Goal: Check status: Check status

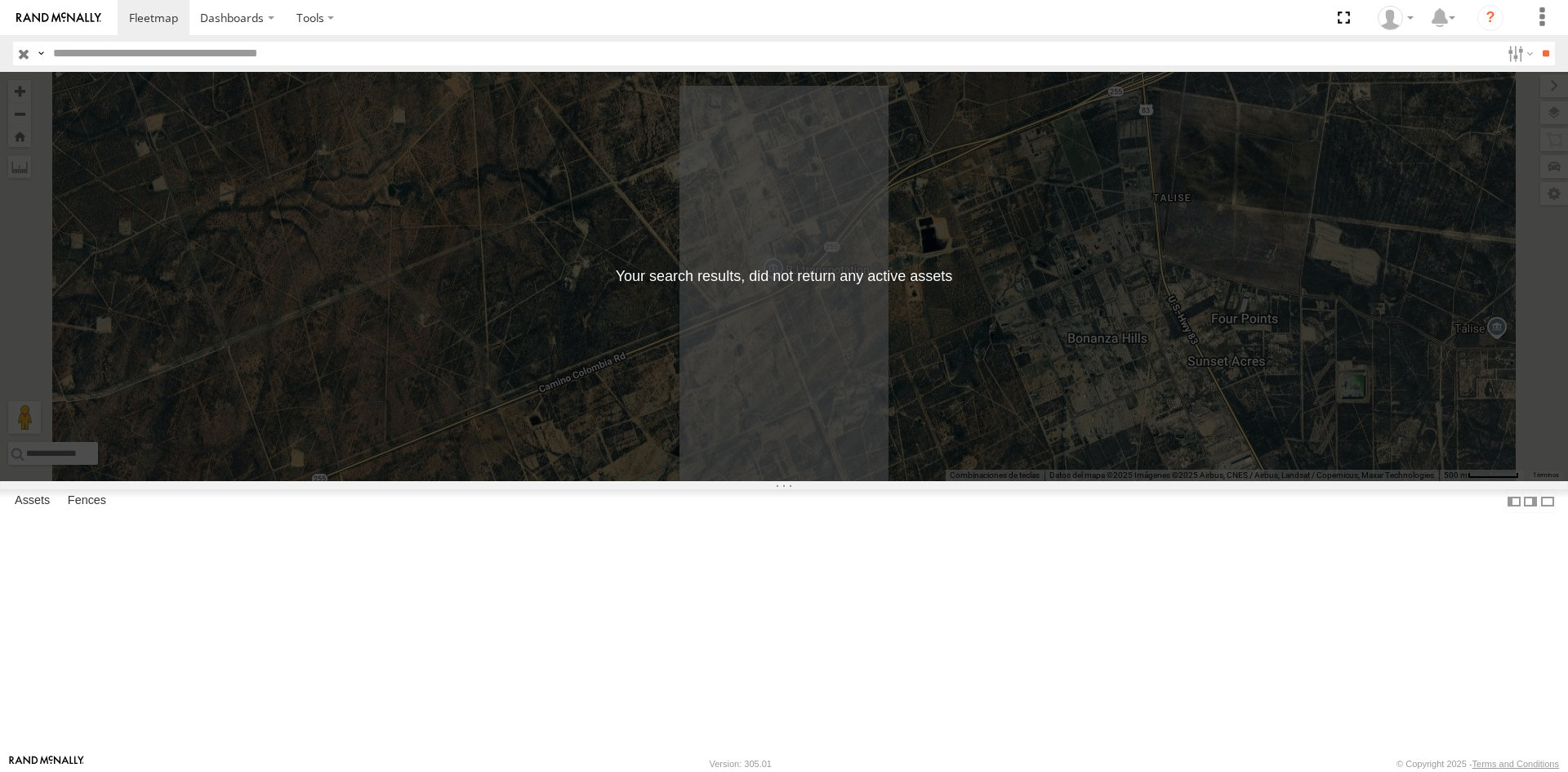
click at [172, 60] on input "text" at bounding box center [774, 53] width 1454 height 23
click at [1537, 42] on input "**" at bounding box center [1546, 53] width 19 height 23
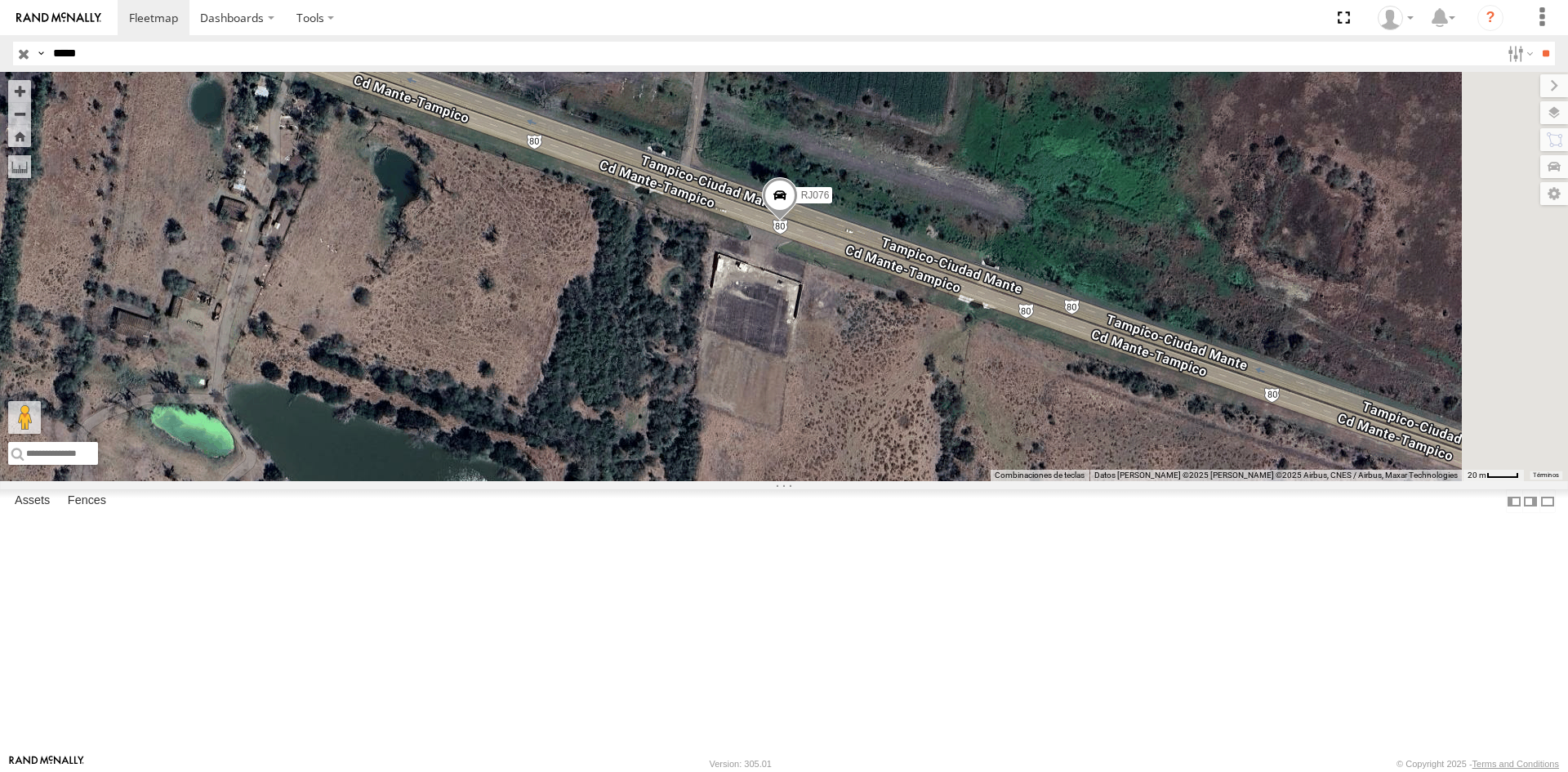
click at [798, 220] on span at bounding box center [780, 198] width 36 height 44
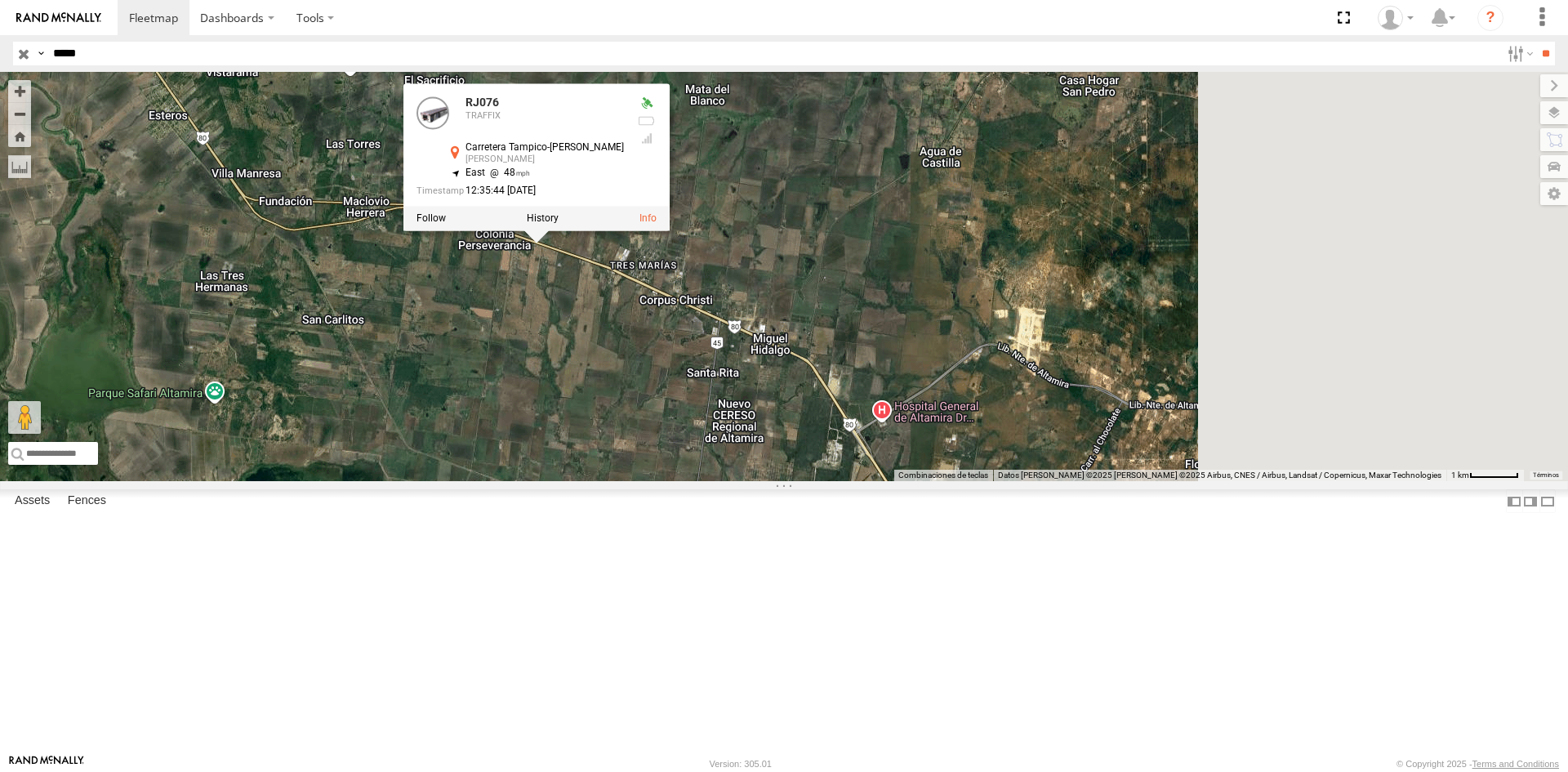
drag, startPoint x: 1006, startPoint y: 491, endPoint x: 753, endPoint y: 422, distance: 262.2
click at [753, 422] on div "RJ076 RJ076 TRAFFIX Carretera Tampico-[PERSON_NAME] 22.49491 , -98.04922 East 4…" at bounding box center [784, 277] width 1568 height 409
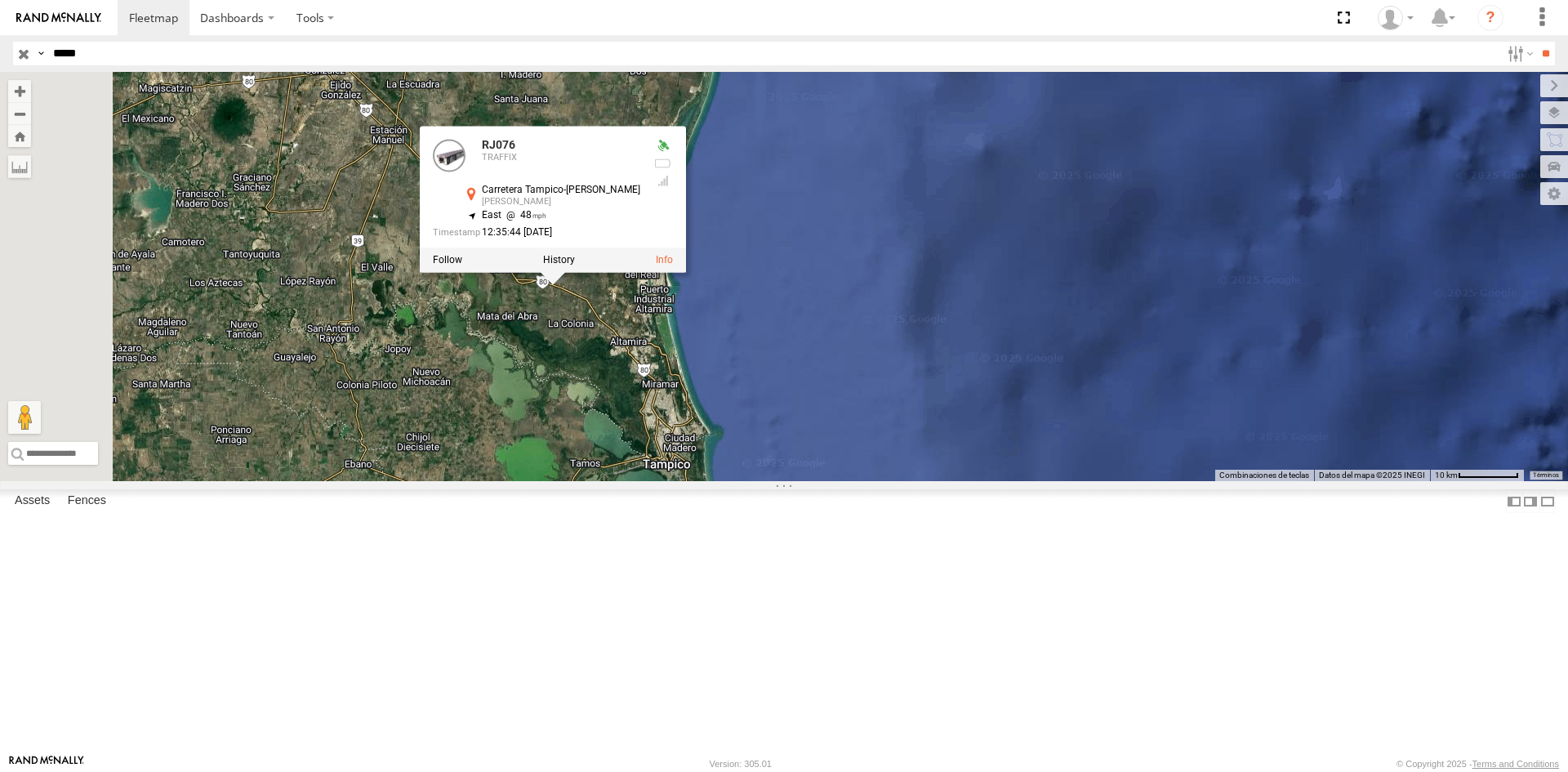
drag, startPoint x: 749, startPoint y: 471, endPoint x: 761, endPoint y: 478, distance: 13.9
click at [761, 478] on div "RJ076 RJ076 TRAFFIX Carretera Tampico-[PERSON_NAME] 22.49491 , -98.04922 East 4…" at bounding box center [784, 277] width 1568 height 409
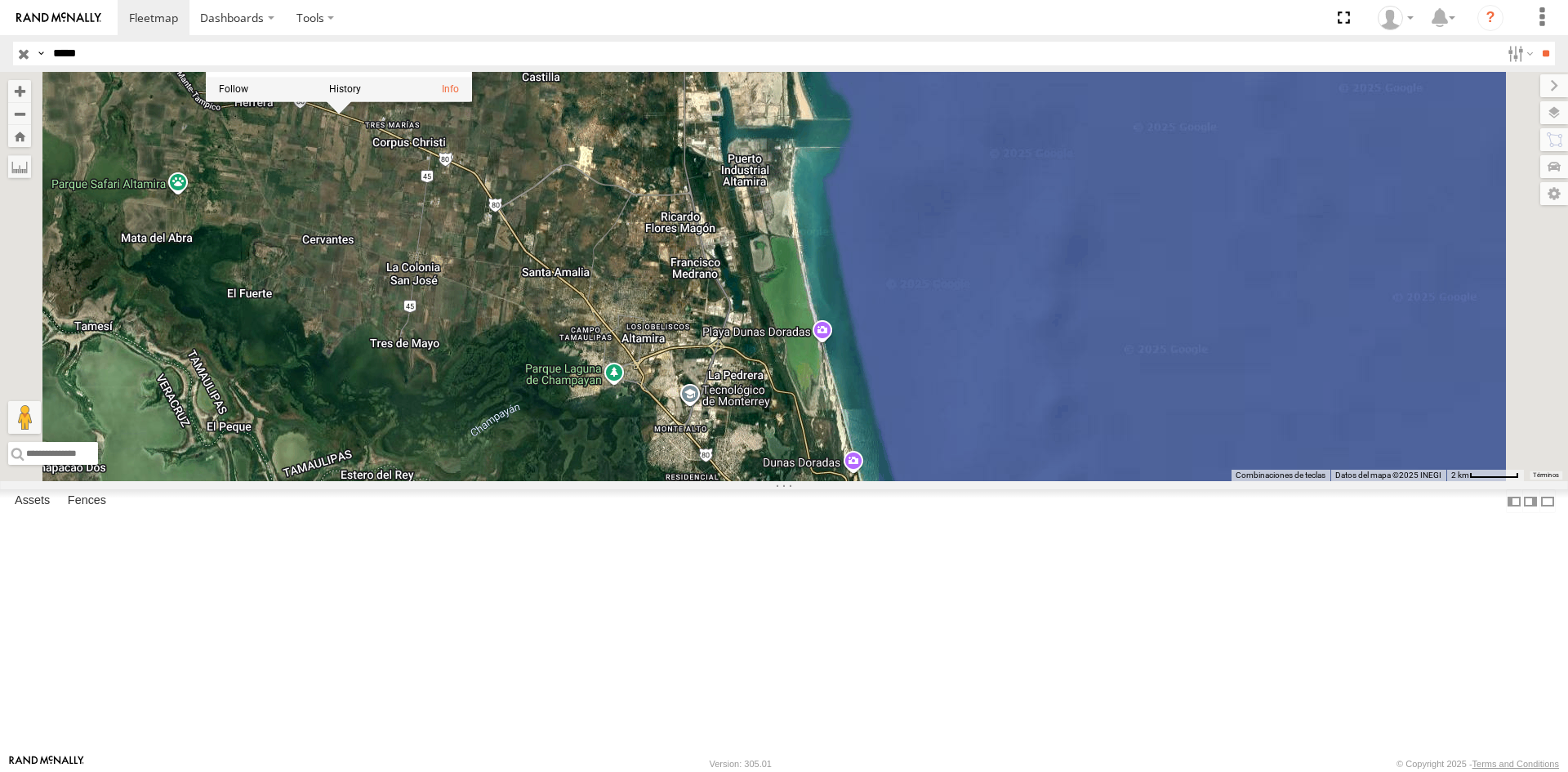
drag, startPoint x: 767, startPoint y: 423, endPoint x: 785, endPoint y: 440, distance: 24.8
click at [785, 440] on div "RJ076 RJ076 TRAFFIX Carretera Tampico-[PERSON_NAME] 22.49491 , -98.04922 East 4…" at bounding box center [784, 277] width 1568 height 409
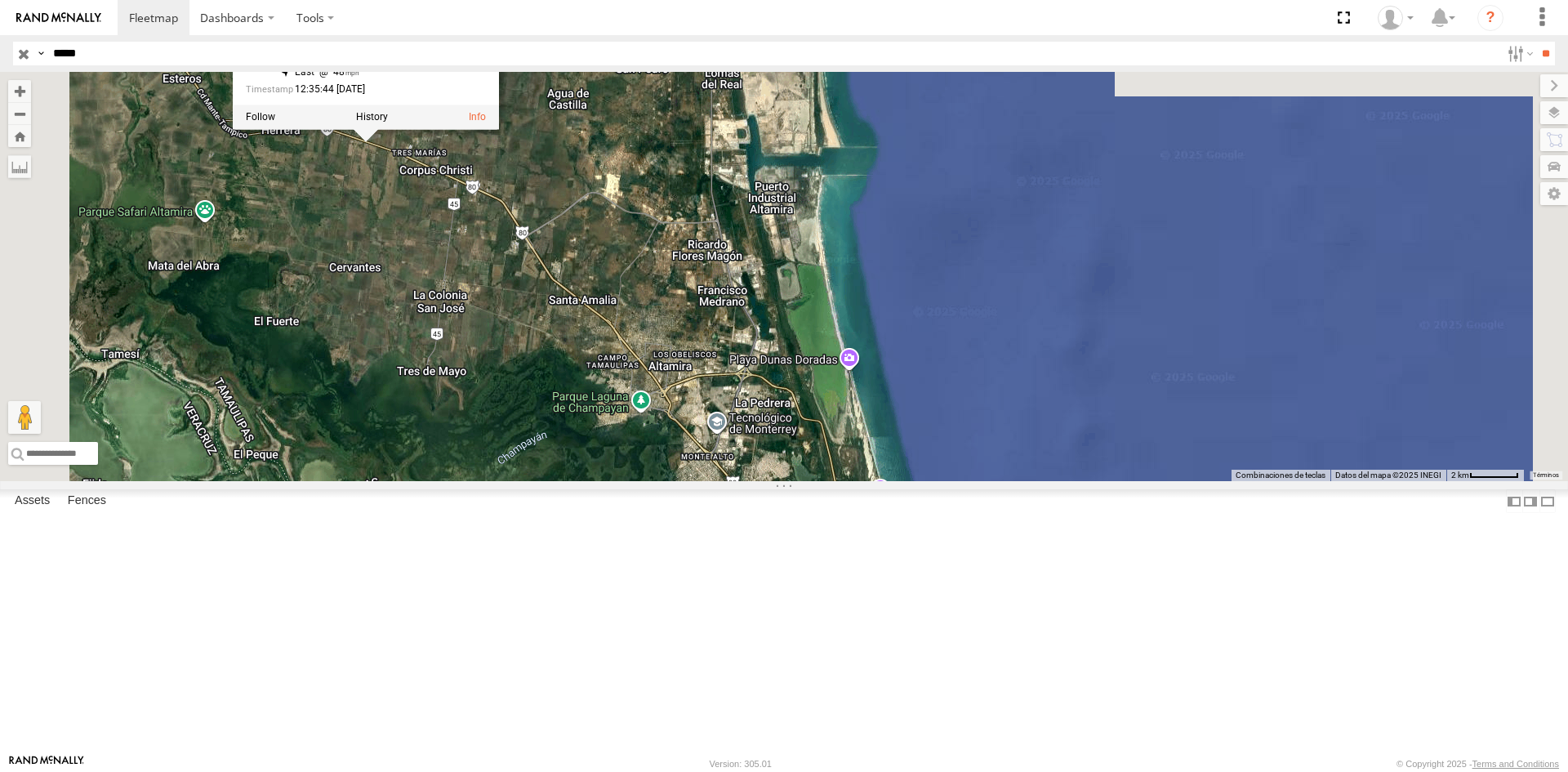
drag, startPoint x: 761, startPoint y: 431, endPoint x: 797, endPoint y: 479, distance: 60.0
click at [797, 479] on div "RJ076 RJ076 TRAFFIX Carretera Tampico-[PERSON_NAME] 22.49491 , -98.04922 East 4…" at bounding box center [784, 277] width 1568 height 409
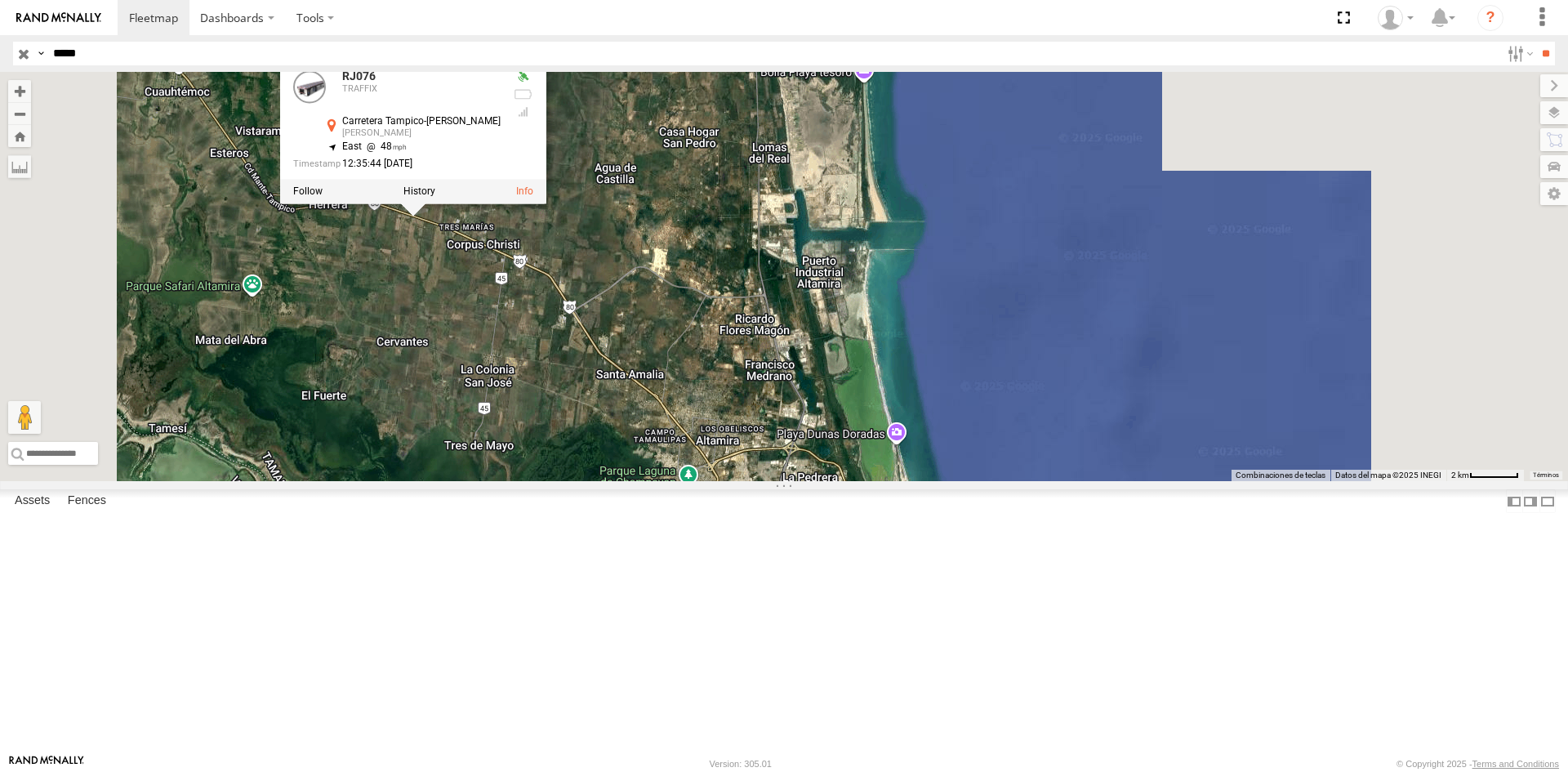
drag, startPoint x: 779, startPoint y: 453, endPoint x: 758, endPoint y: 440, distance: 24.7
click at [758, 440] on div "RJ076 RJ076 TRAFFIX Carretera Tampico-[PERSON_NAME] 22.49491 , -98.04922 East 4…" at bounding box center [784, 277] width 1568 height 409
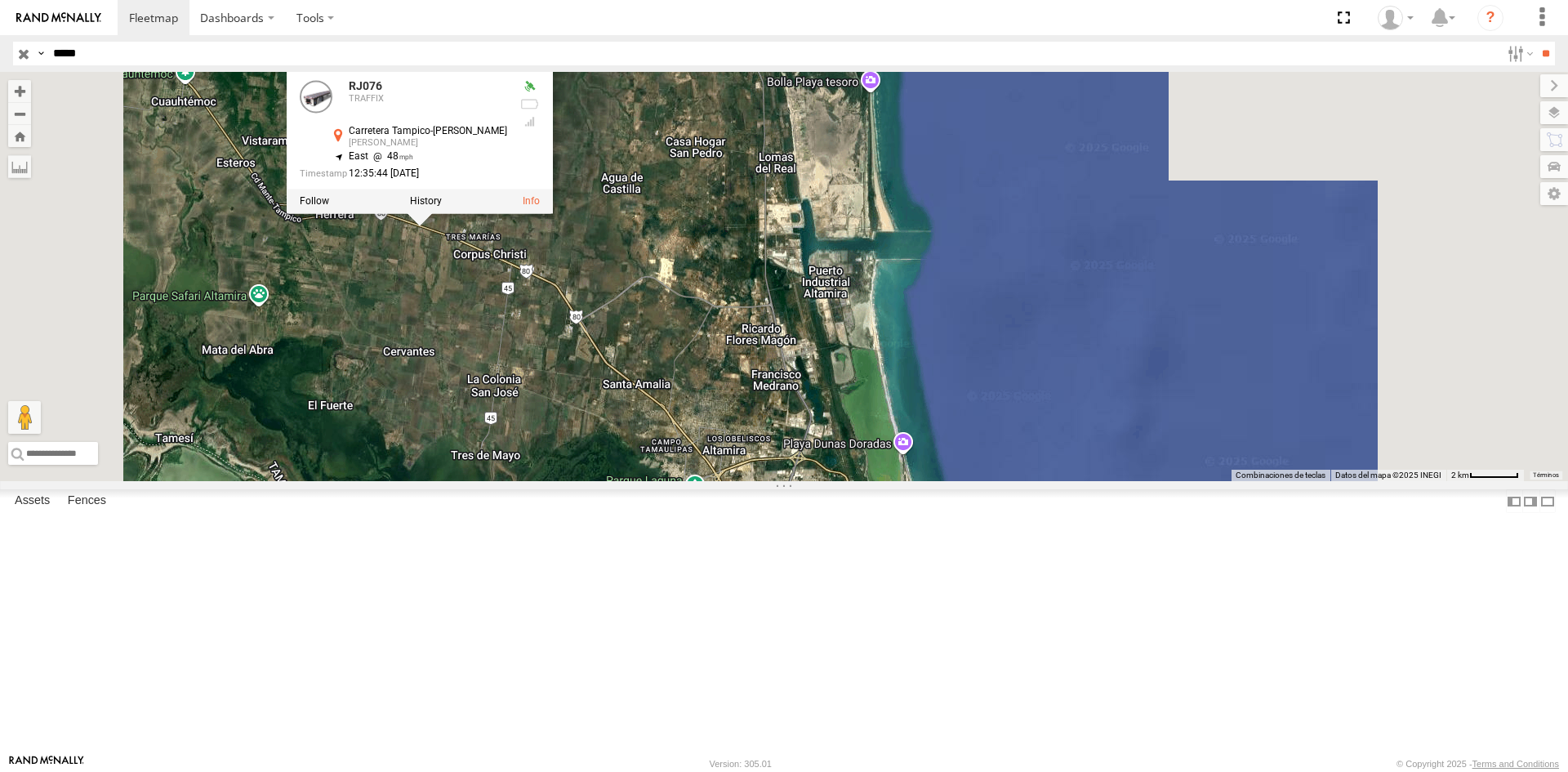
drag, startPoint x: 620, startPoint y: 433, endPoint x: 628, endPoint y: 443, distance: 12.8
click at [628, 443] on div "RJ076 RJ076 TRAFFIX Carretera Tampico-[PERSON_NAME] 22.49491 , -98.04922 East 4…" at bounding box center [784, 277] width 1568 height 409
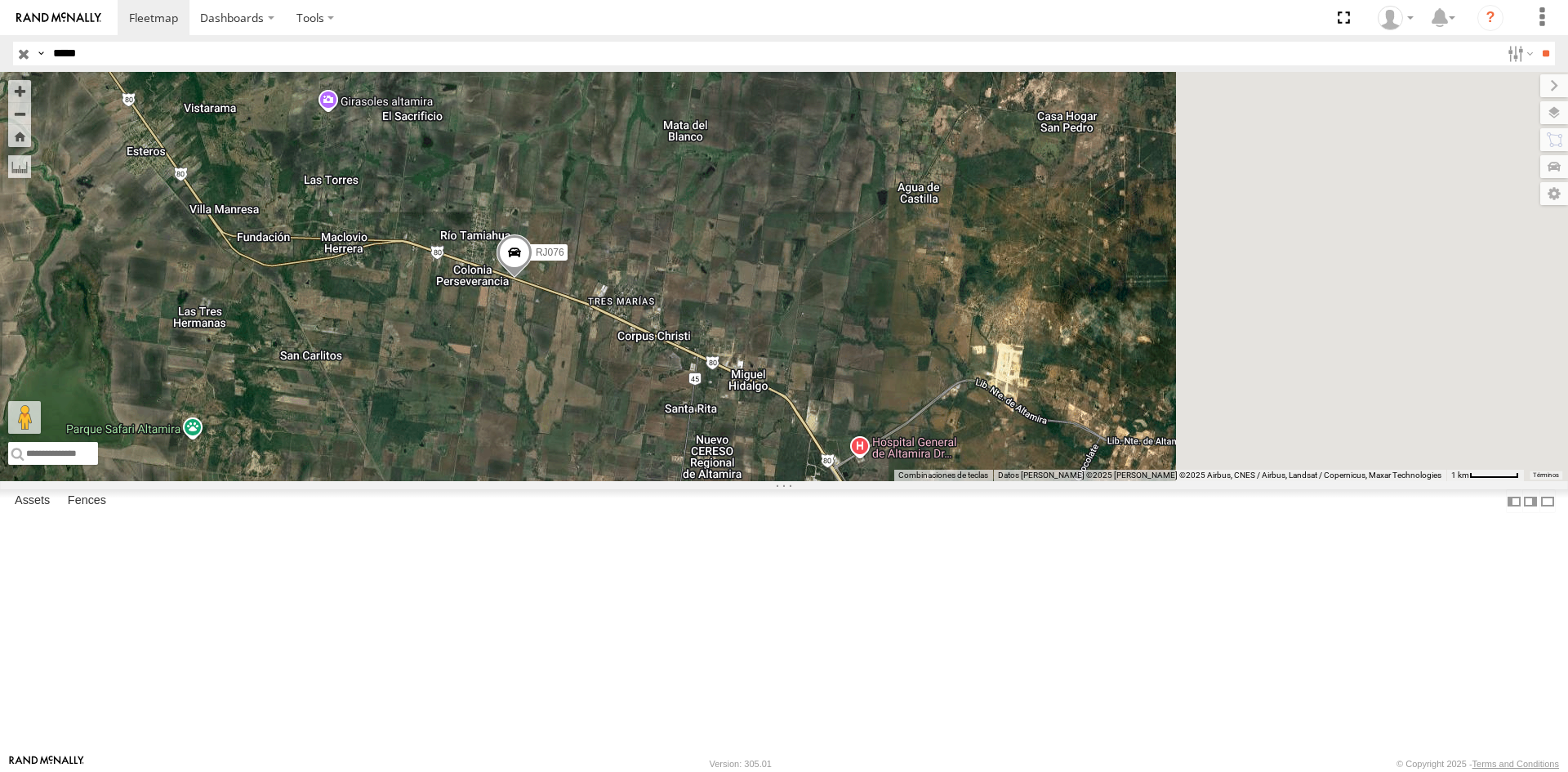
drag, startPoint x: 1055, startPoint y: 570, endPoint x: 698, endPoint y: 481, distance: 367.9
click at [701, 481] on div "RJ076" at bounding box center [784, 277] width 1568 height 409
click at [700, 481] on div "RJ076" at bounding box center [784, 277] width 1568 height 409
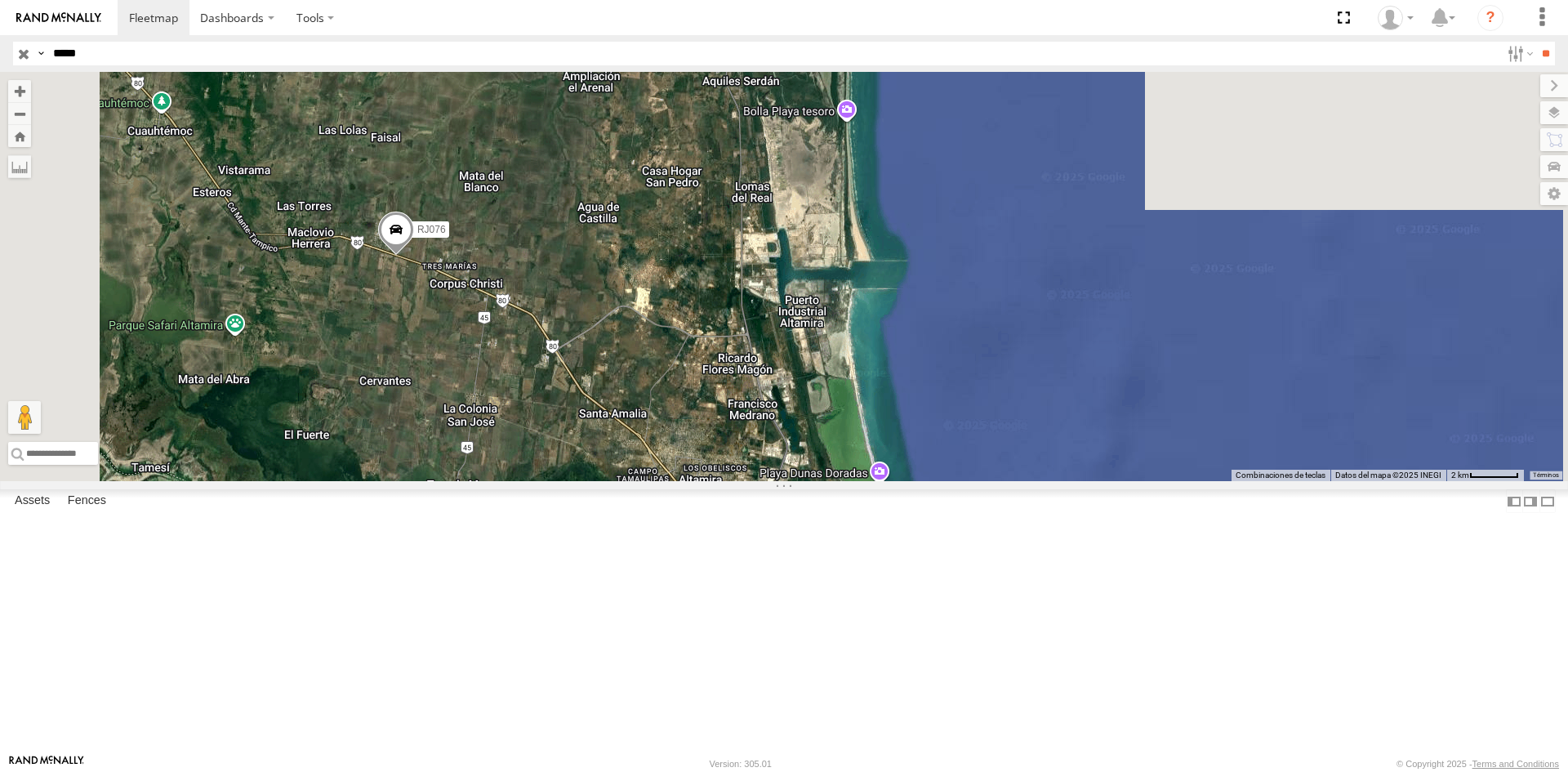
drag, startPoint x: 794, startPoint y: 561, endPoint x: 748, endPoint y: 514, distance: 65.8
click at [748, 481] on div "RJ076" at bounding box center [784, 277] width 1568 height 409
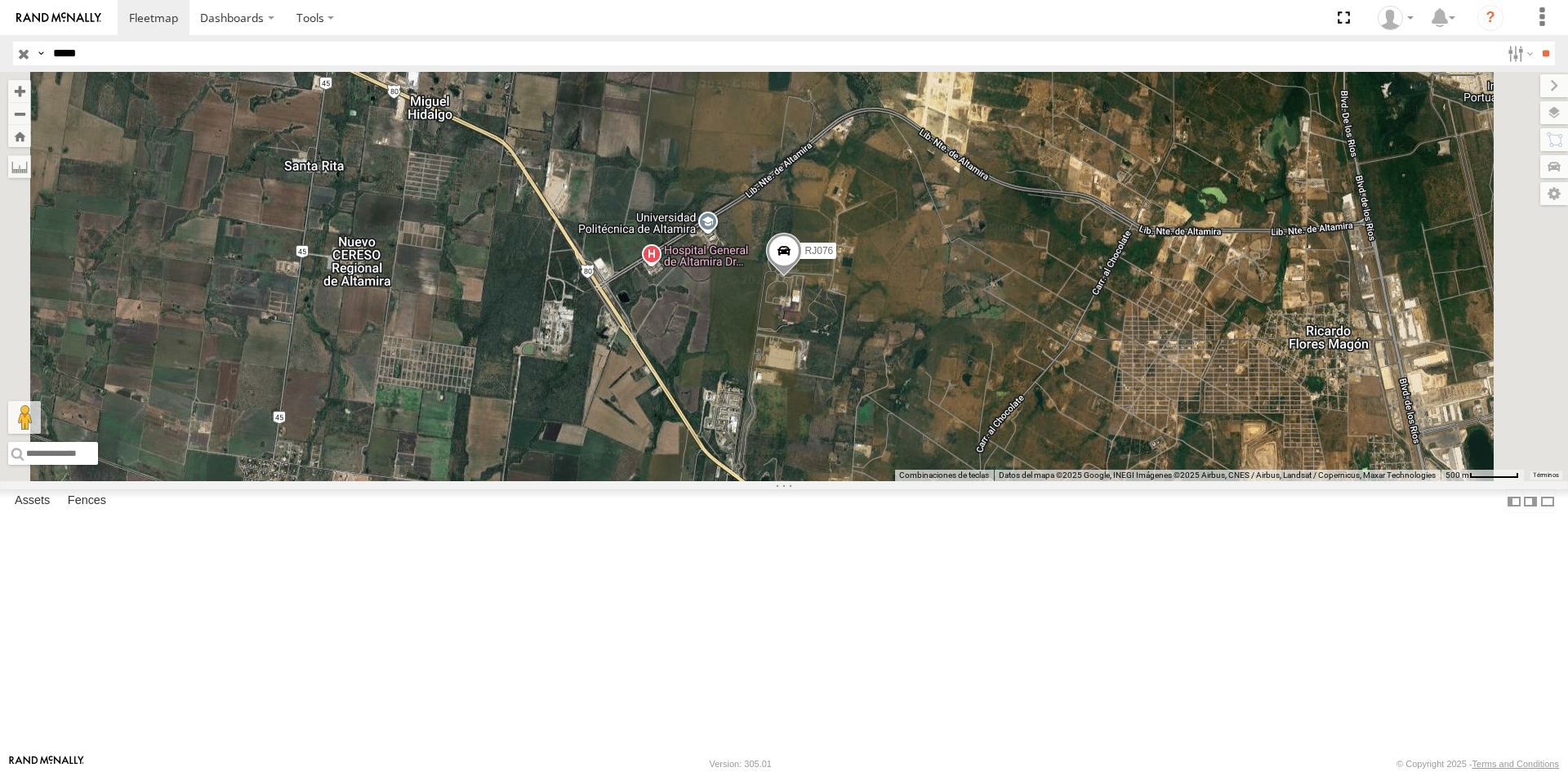
click at [144, 57] on input "*****" at bounding box center [774, 53] width 1454 height 23
type input "*****"
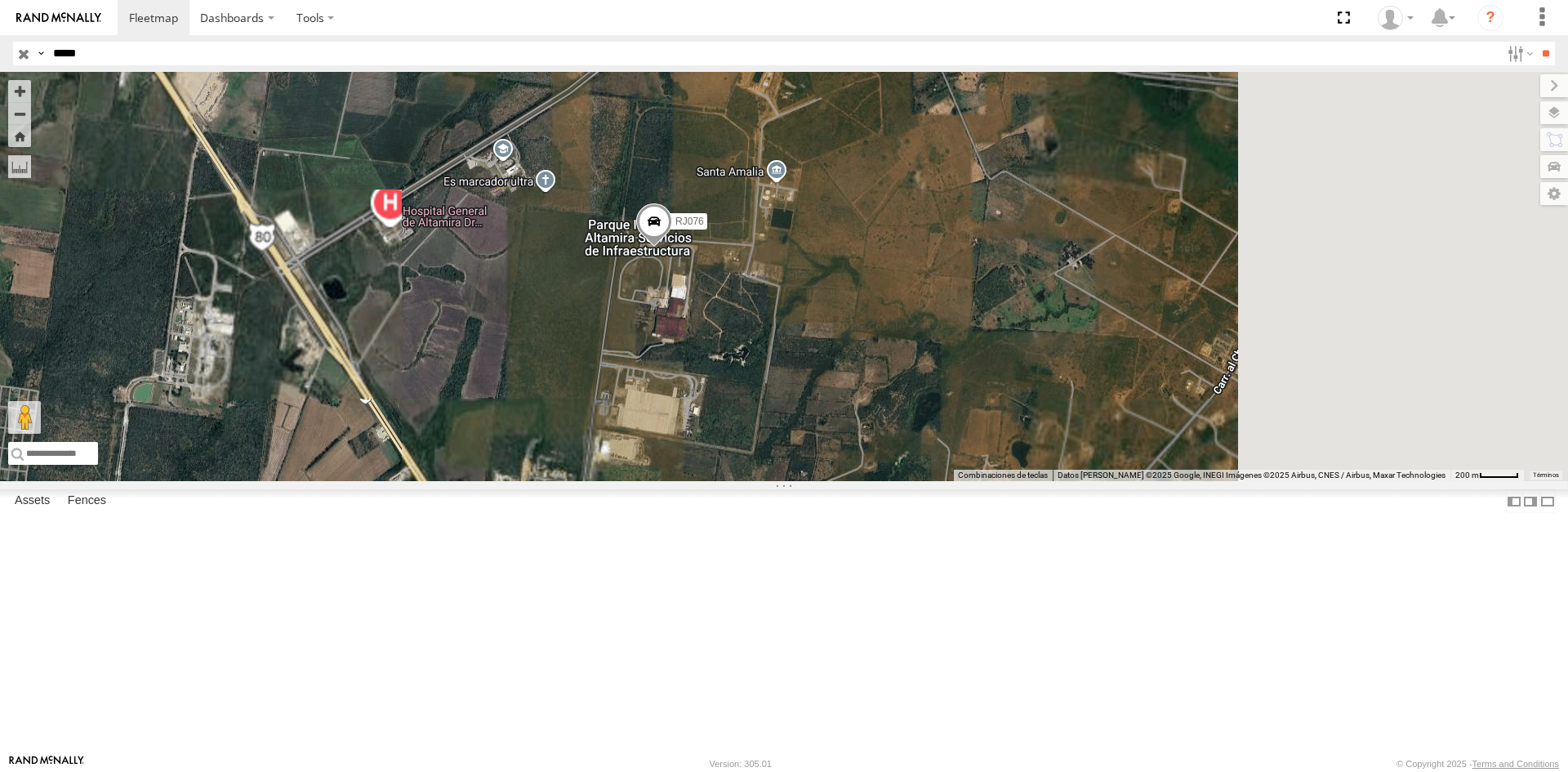
drag, startPoint x: 818, startPoint y: 502, endPoint x: 794, endPoint y: 498, distance: 24.3
click at [794, 481] on div "RJ076" at bounding box center [784, 277] width 1568 height 409
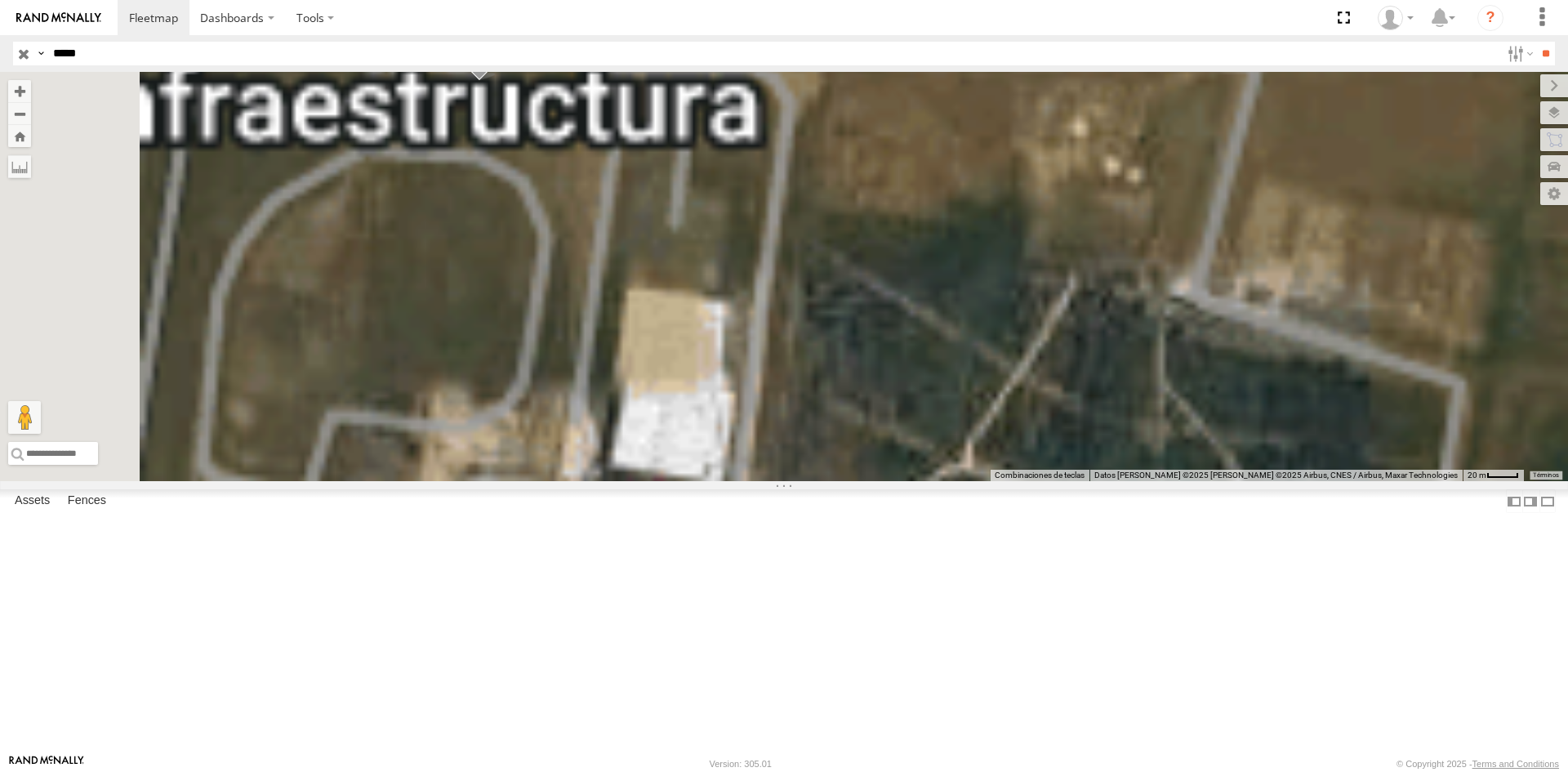
click at [804, 447] on div "RJ076" at bounding box center [784, 277] width 1568 height 409
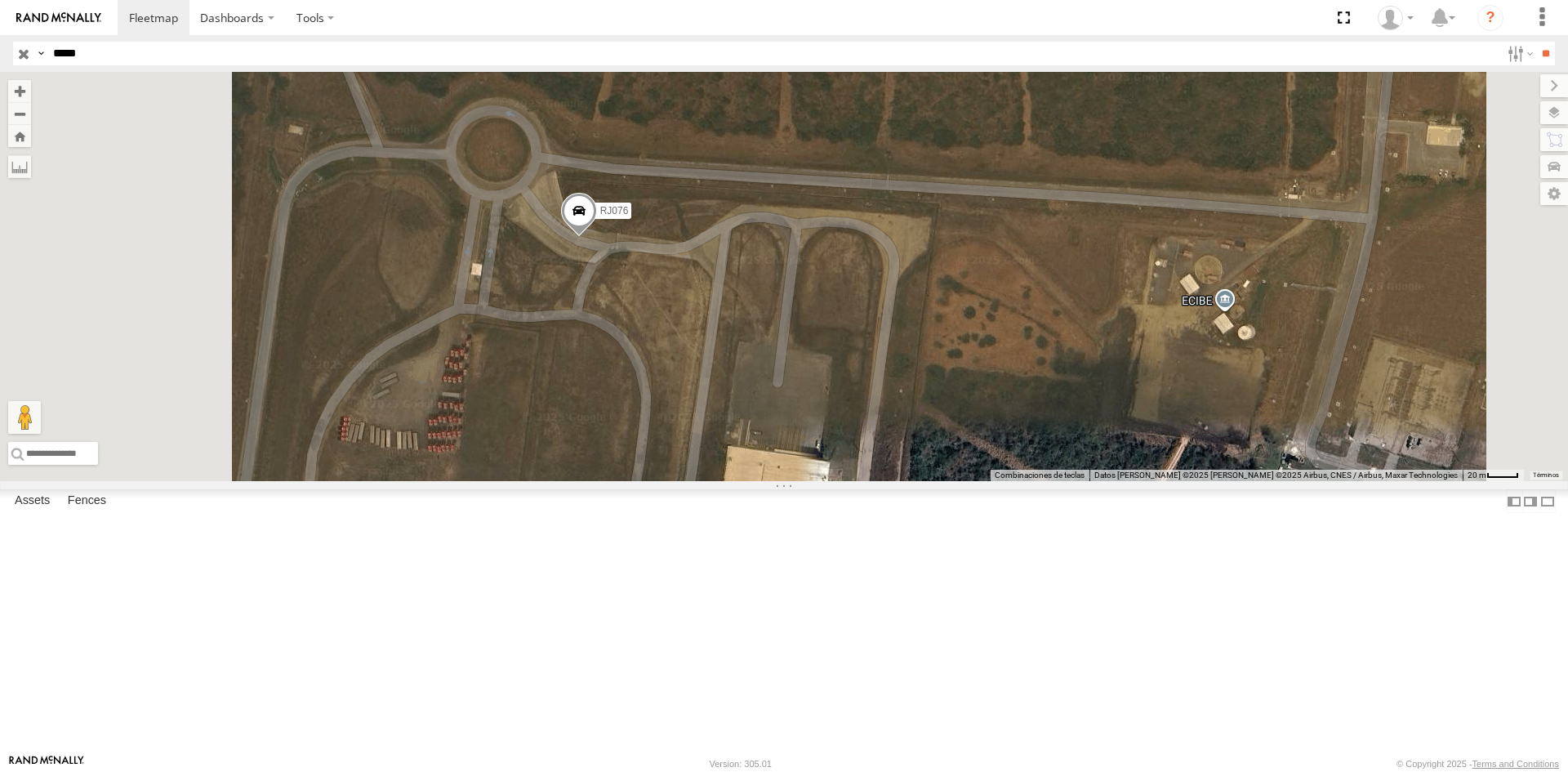
drag, startPoint x: 715, startPoint y: 394, endPoint x: 828, endPoint y: 572, distance: 210.8
click at [828, 481] on div "RJ076" at bounding box center [784, 277] width 1568 height 409
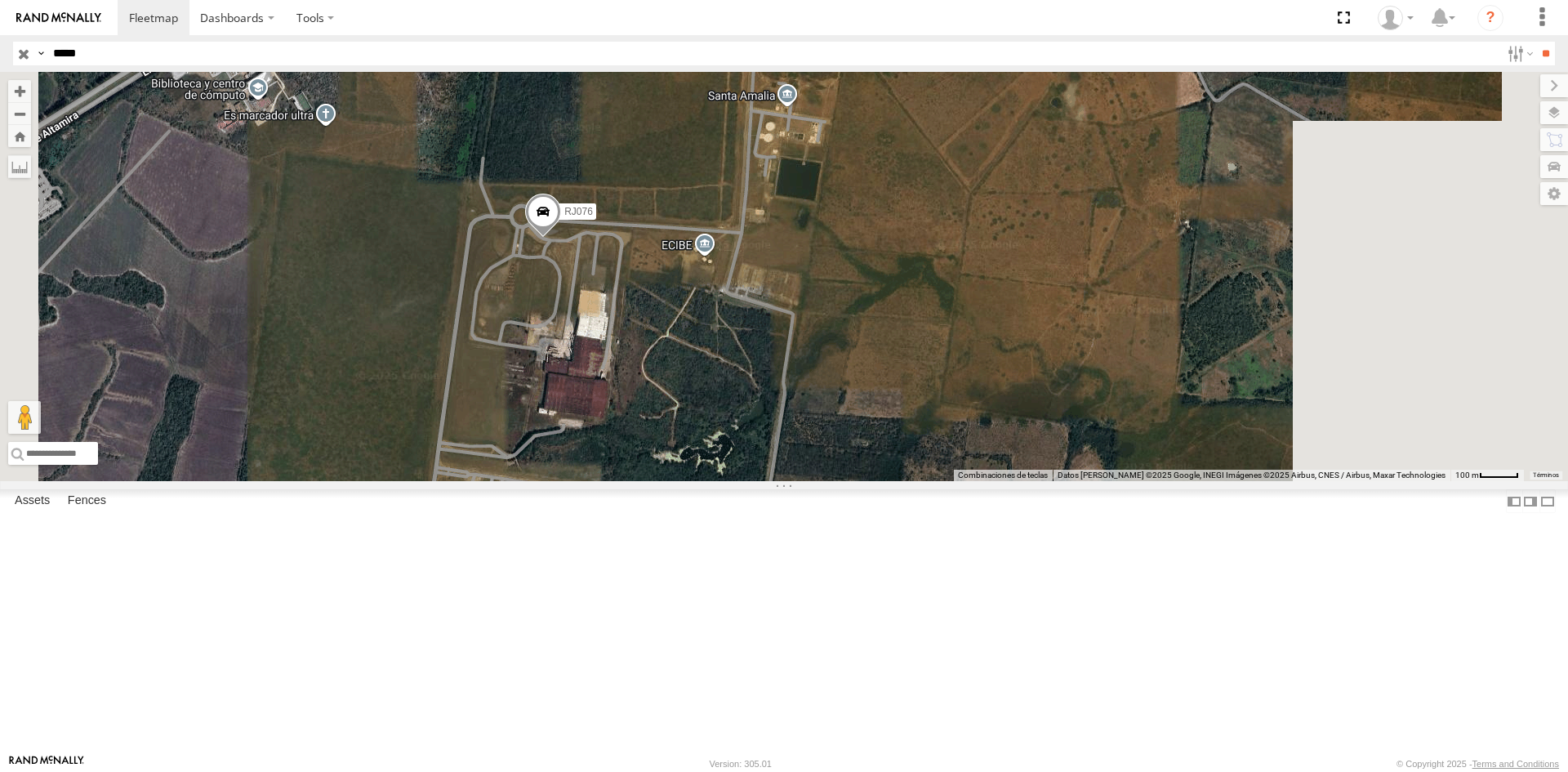
drag, startPoint x: 786, startPoint y: 494, endPoint x: 731, endPoint y: 425, distance: 88.2
click at [731, 425] on div "RJ076" at bounding box center [784, 277] width 1568 height 409
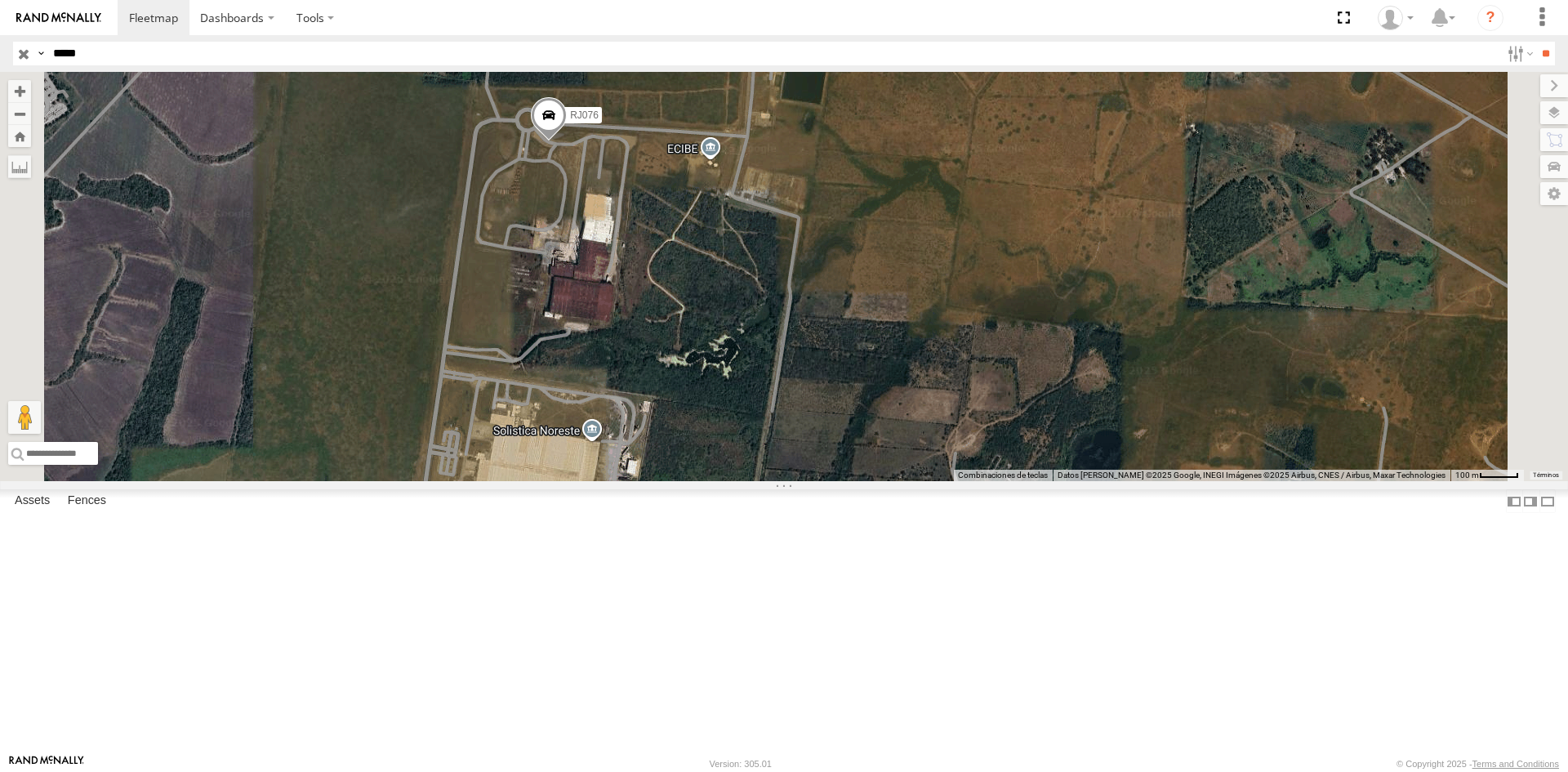
drag, startPoint x: 799, startPoint y: 560, endPoint x: 807, endPoint y: 427, distance: 133.2
click at [807, 427] on div "RJ076" at bounding box center [784, 277] width 1568 height 409
